Goal: Task Accomplishment & Management: Use online tool/utility

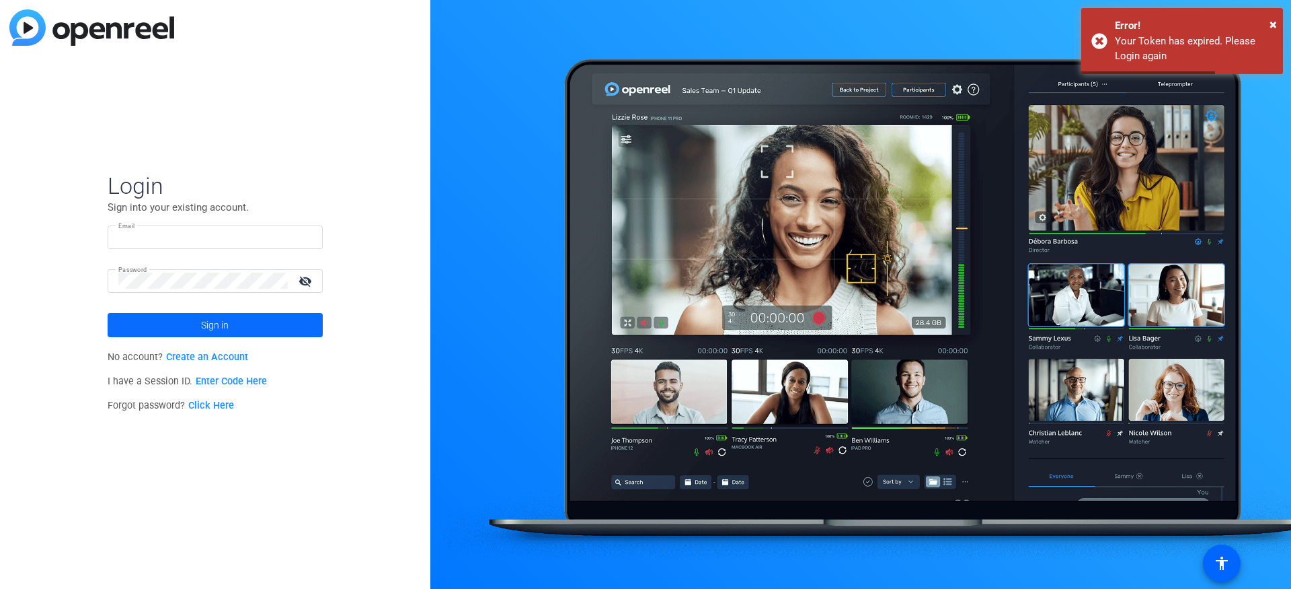
type input "[EMAIL_ADDRESS][DOMAIN_NAME]"
click at [207, 333] on span "Sign in" at bounding box center [215, 325] width 28 height 34
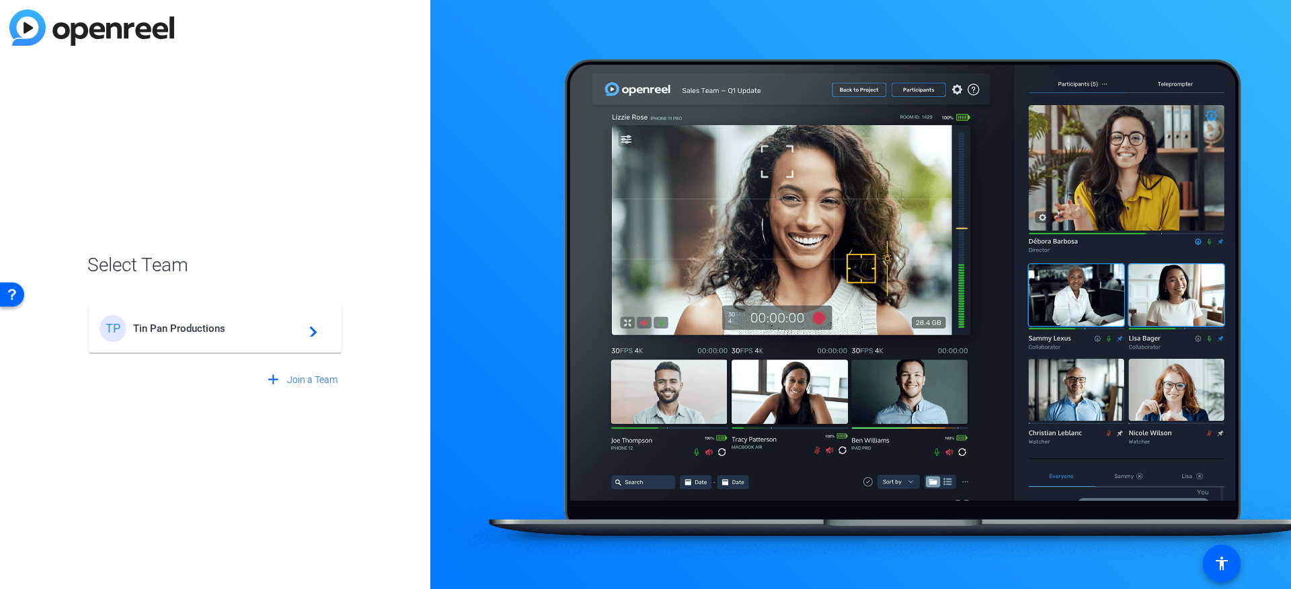
click at [163, 329] on span "Tin Pan Productions" at bounding box center [217, 328] width 168 height 12
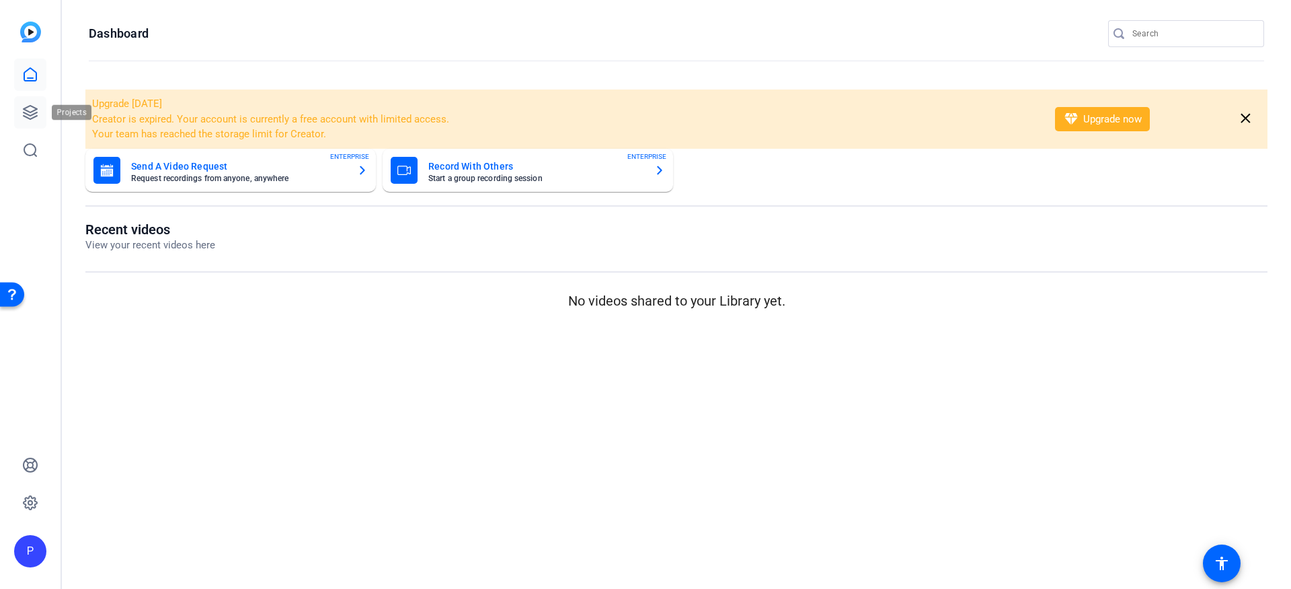
click at [34, 111] on icon at bounding box center [30, 112] width 13 height 13
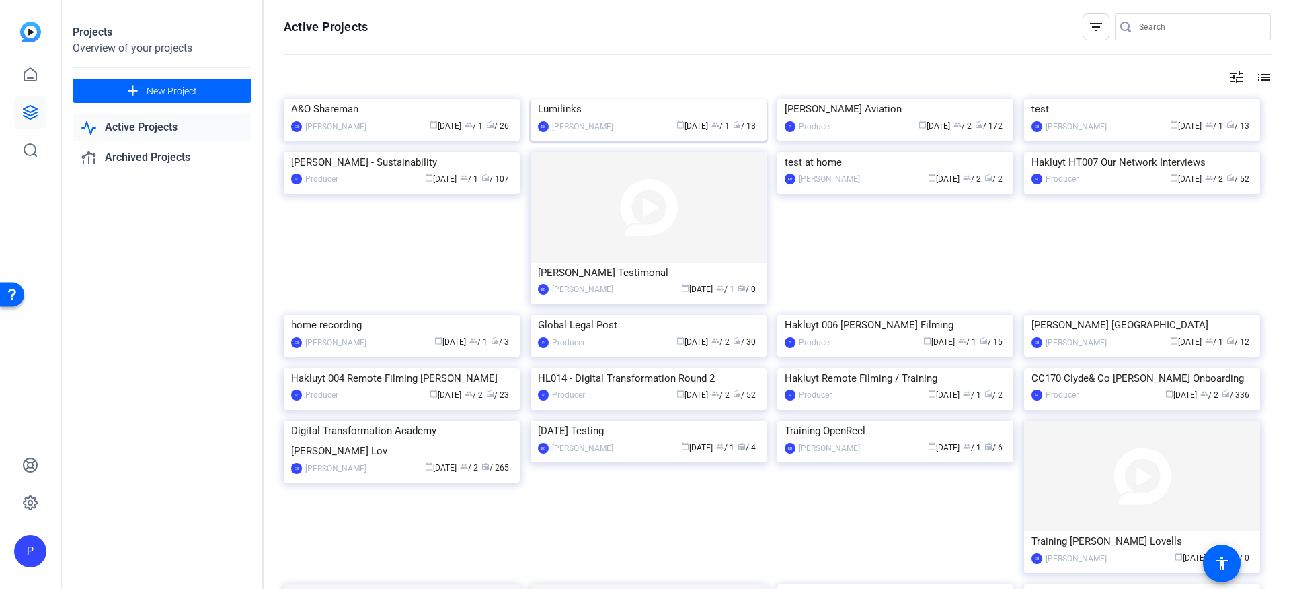
click at [620, 133] on div "calendar_today [DATE] group / 1 radio / 18" at bounding box center [689, 126] width 139 height 14
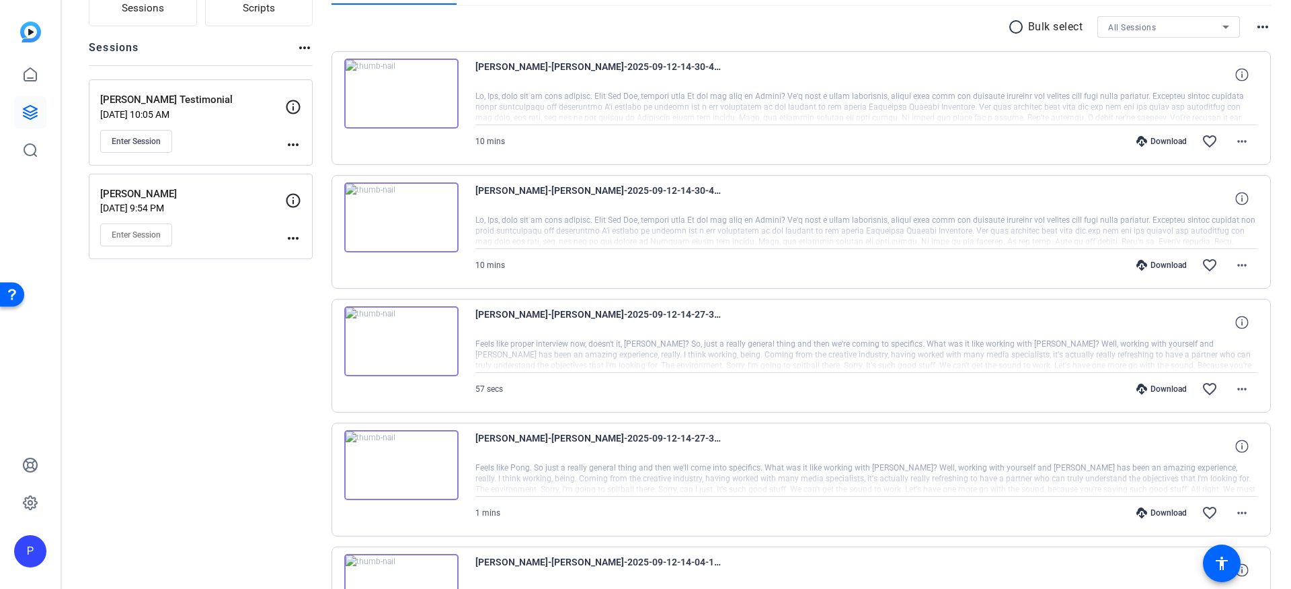
scroll to position [116, 0]
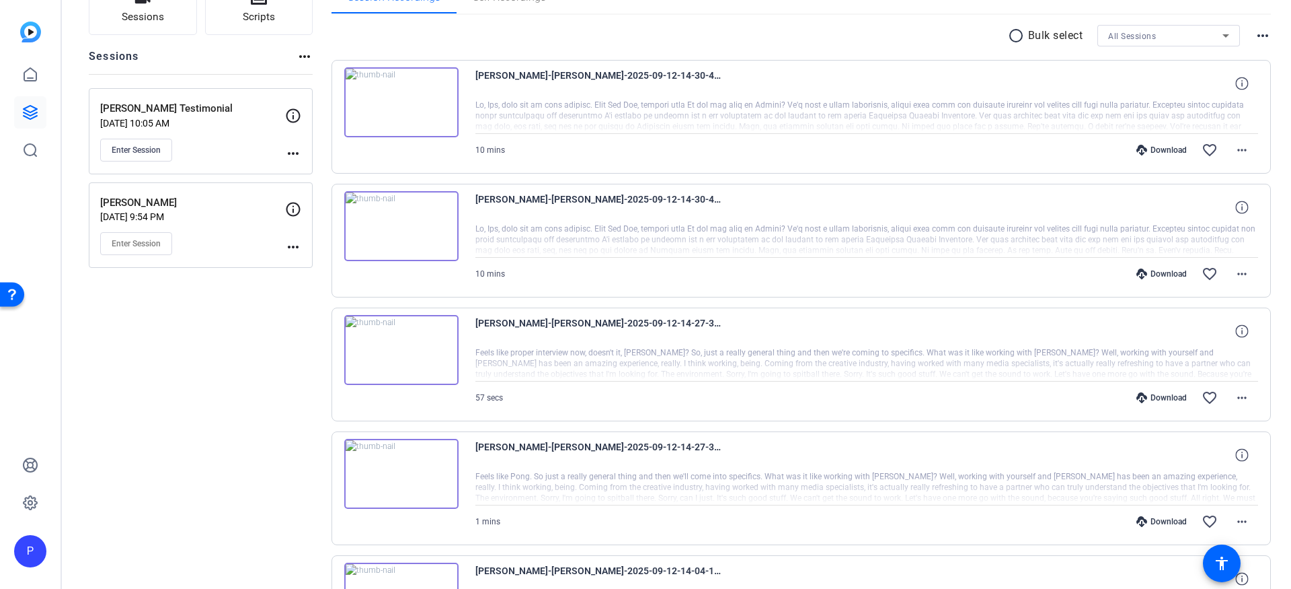
click at [556, 250] on div at bounding box center [868, 240] width 784 height 34
click at [394, 225] on img at bounding box center [401, 226] width 114 height 70
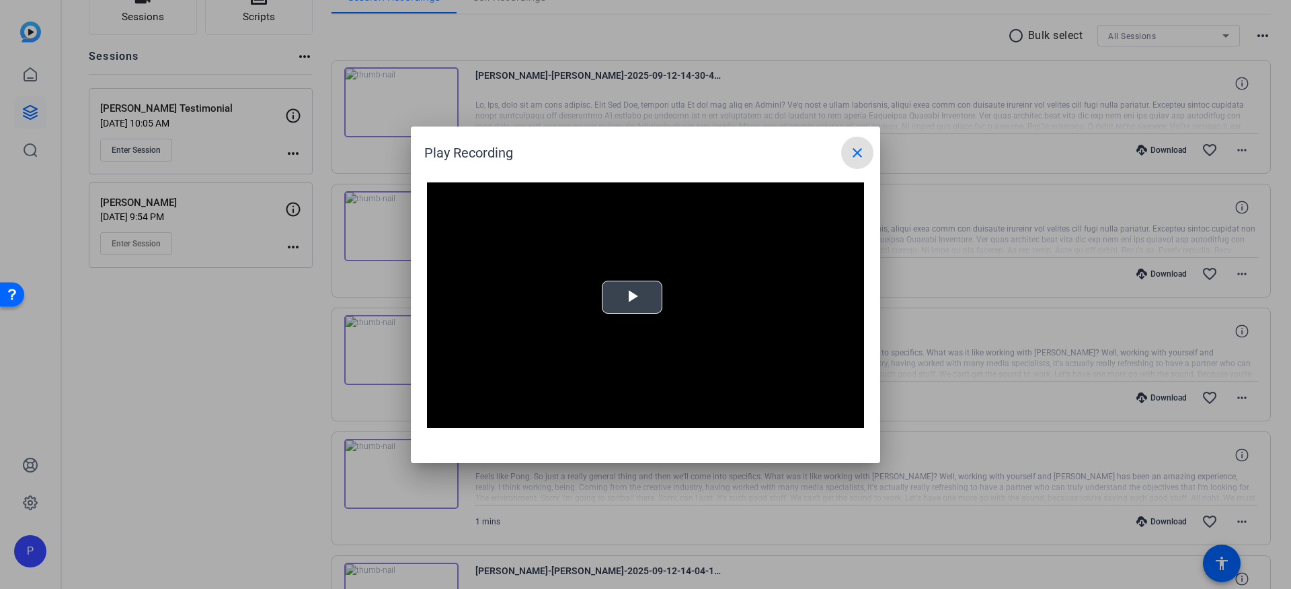
click at [632, 297] on span "Video Player" at bounding box center [632, 297] width 0 height 0
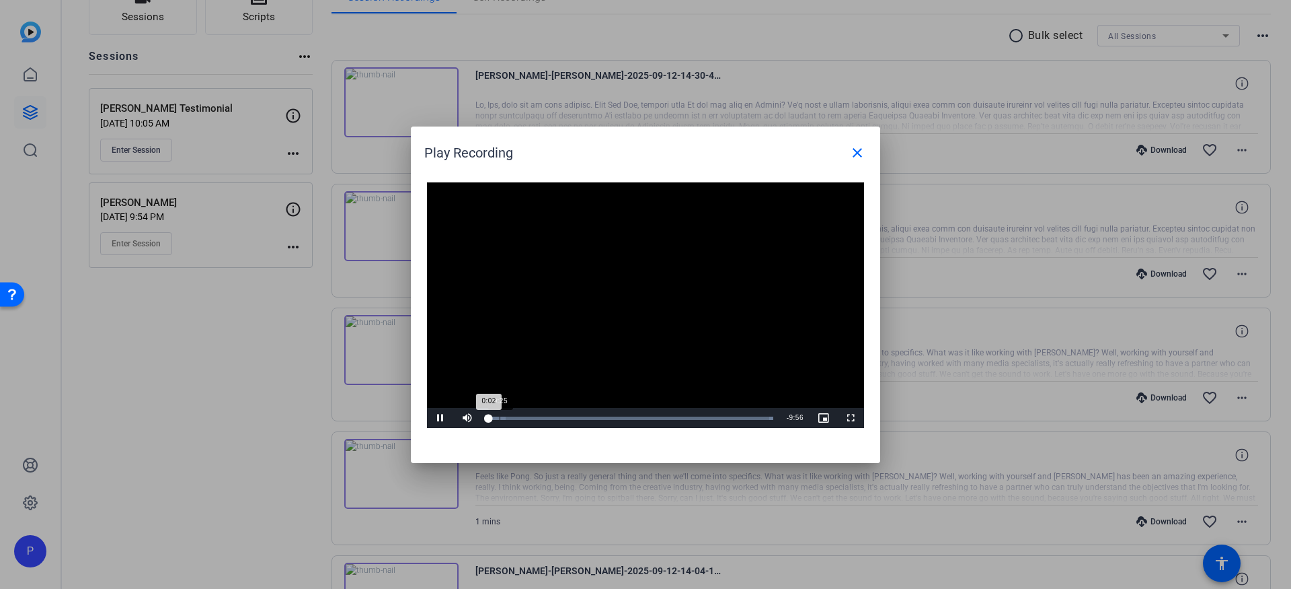
click at [500, 420] on div "Loaded : 100.00% 0:25 0:02" at bounding box center [630, 418] width 299 height 20
click at [860, 147] on mat-icon "close" at bounding box center [858, 153] width 16 height 16
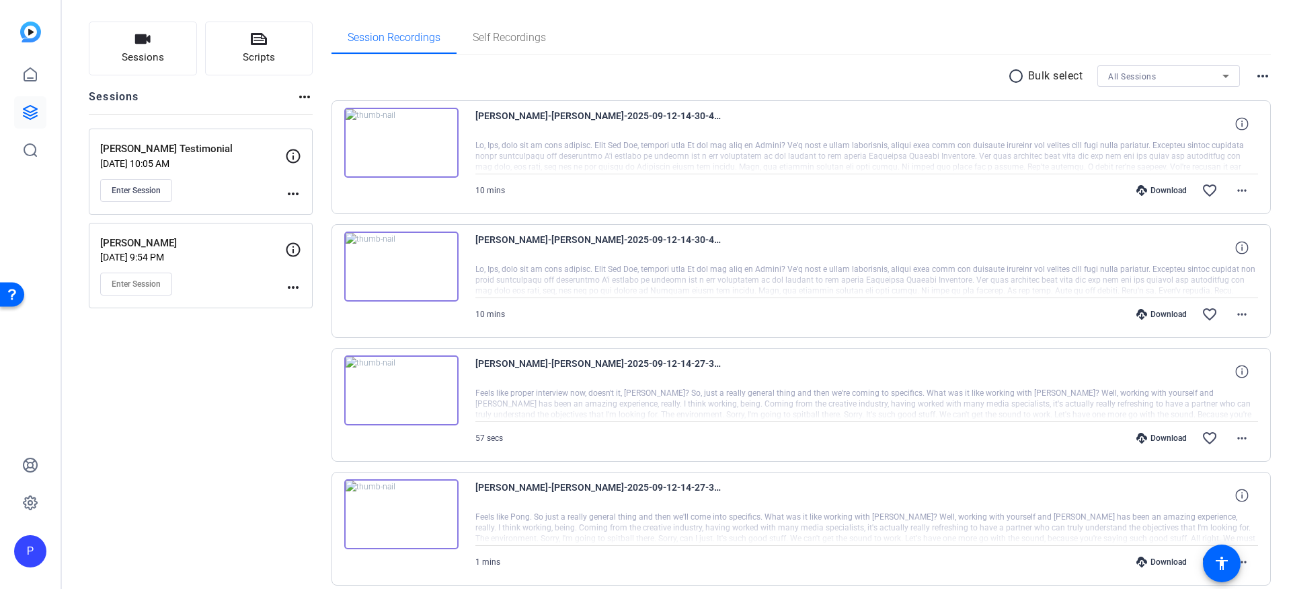
scroll to position [65, 0]
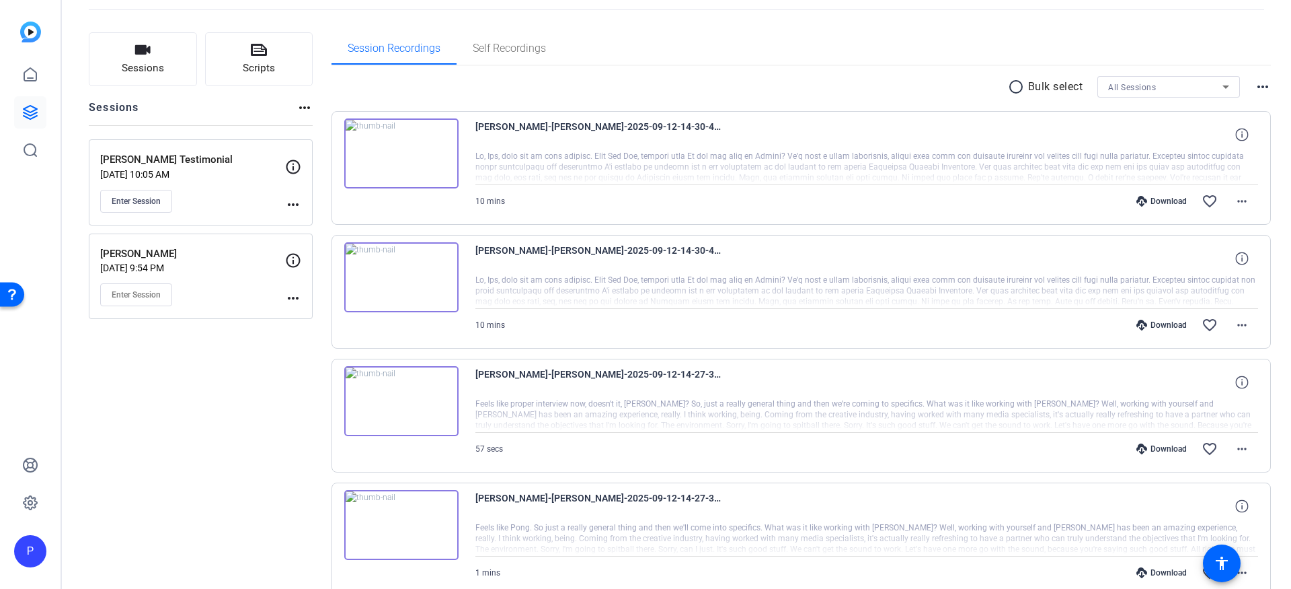
click at [397, 151] on img at bounding box center [401, 153] width 114 height 70
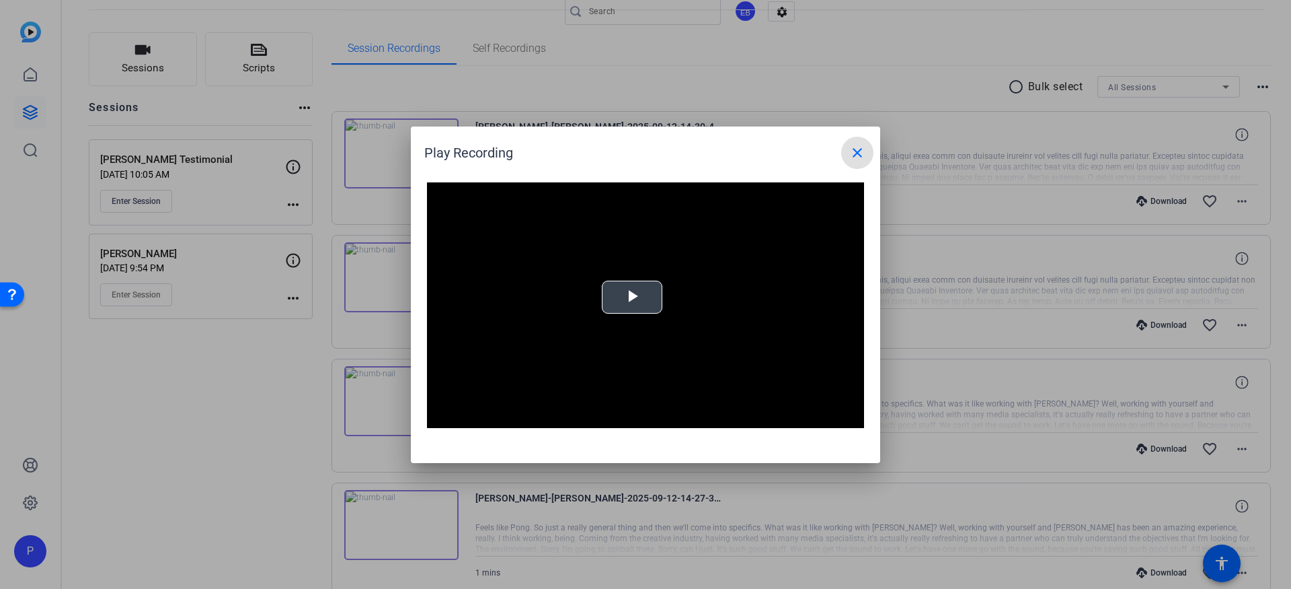
click at [632, 297] on span "Video Player" at bounding box center [632, 297] width 0 height 0
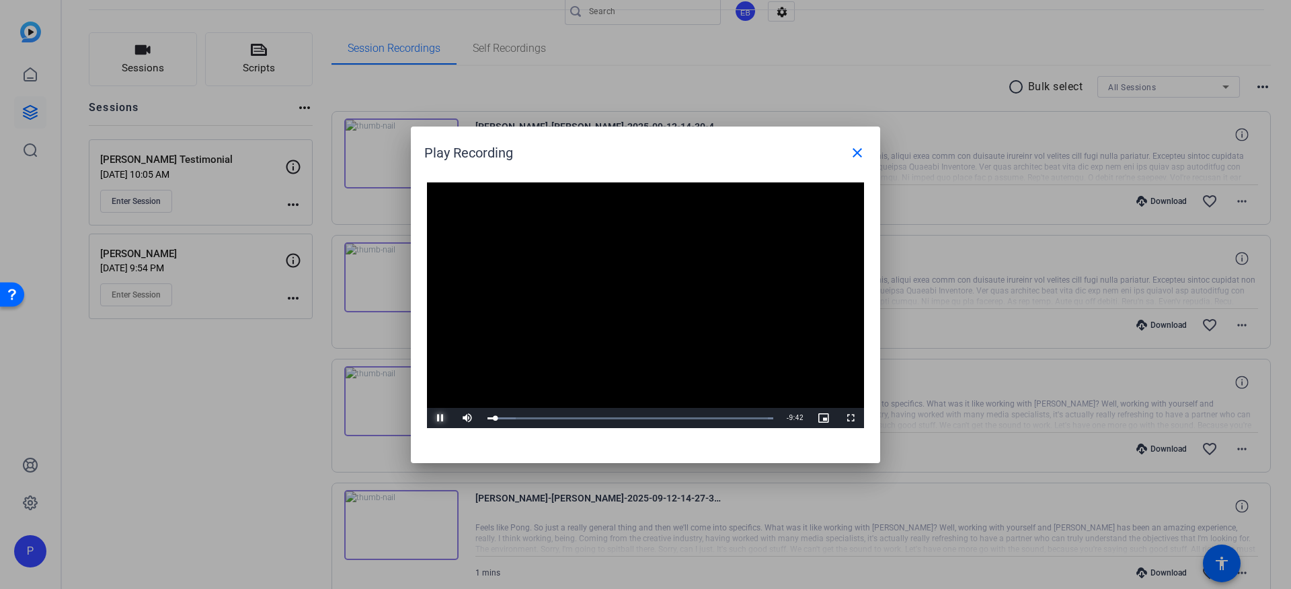
click at [441, 418] on span "Video Player" at bounding box center [440, 418] width 27 height 0
click at [851, 151] on mat-icon "close" at bounding box center [858, 153] width 16 height 16
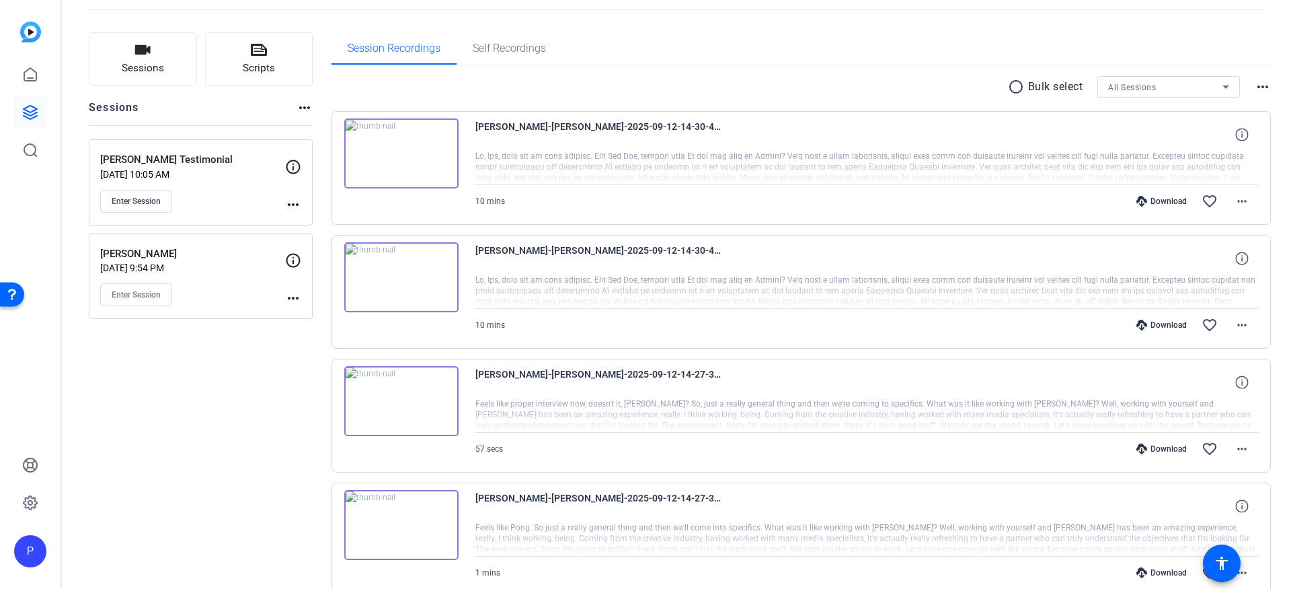
click at [400, 159] on img at bounding box center [401, 153] width 114 height 70
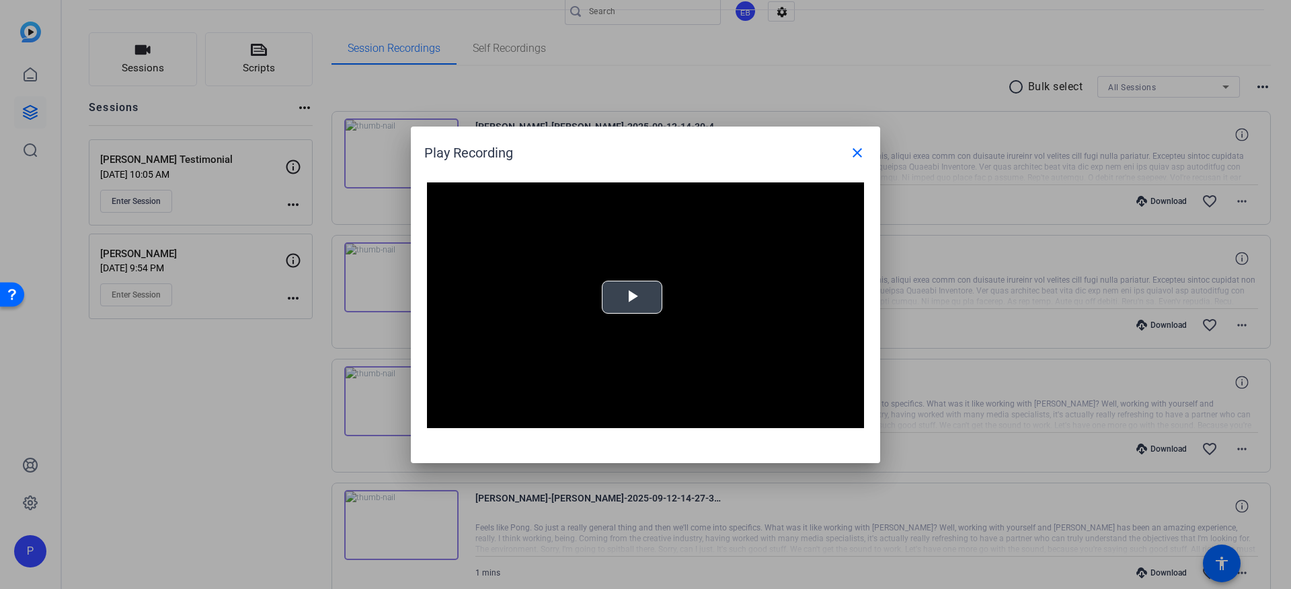
drag, startPoint x: 640, startPoint y: 290, endPoint x: 620, endPoint y: 307, distance: 25.8
click at [632, 297] on span "Video Player" at bounding box center [632, 297] width 0 height 0
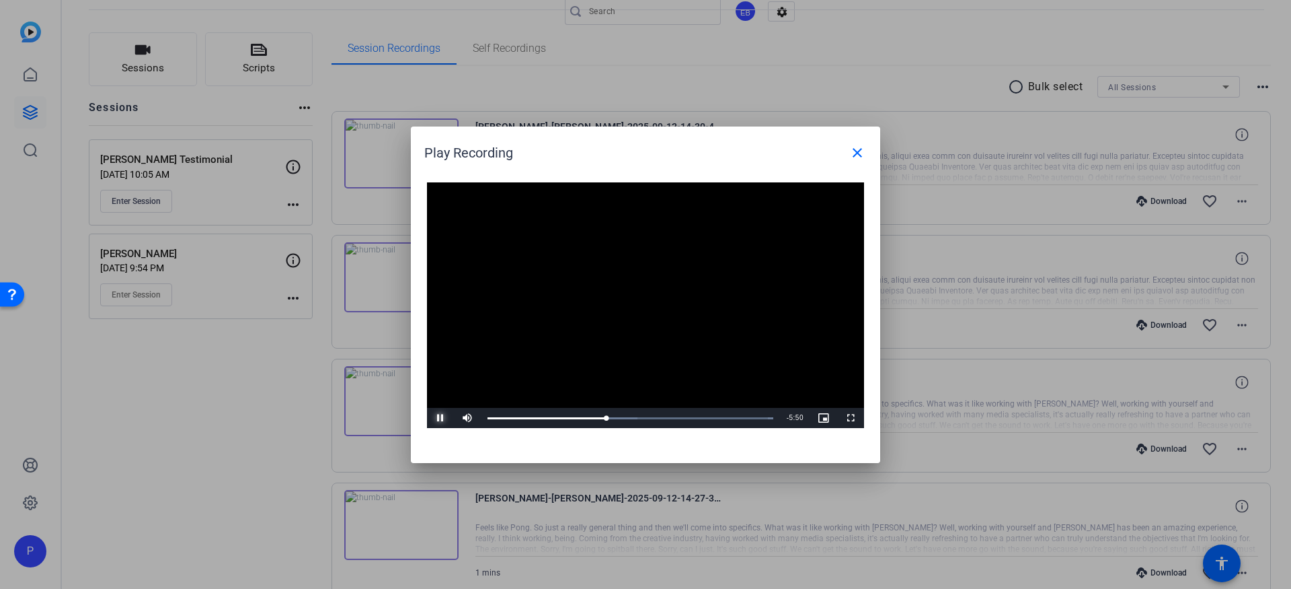
click at [443, 418] on span "Video Player" at bounding box center [440, 418] width 27 height 0
click at [444, 418] on span "Video Player" at bounding box center [440, 418] width 27 height 0
click at [443, 418] on span "Video Player" at bounding box center [440, 418] width 27 height 0
click at [439, 418] on span "Video Player" at bounding box center [440, 418] width 27 height 0
click at [858, 157] on mat-icon "close" at bounding box center [858, 153] width 16 height 16
